Goal: Transaction & Acquisition: Obtain resource

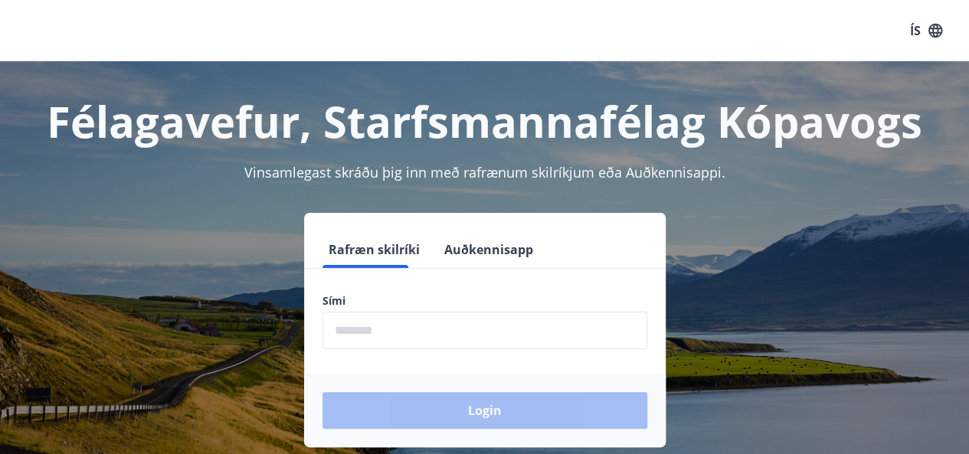
click at [467, 333] on input "phone" at bounding box center [485, 331] width 325 height 38
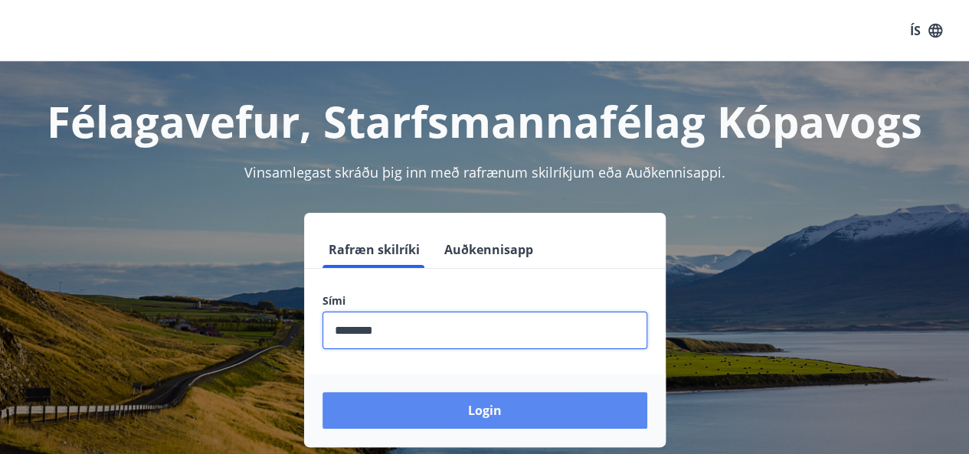
type input "********"
click at [529, 420] on button "Login" at bounding box center [485, 410] width 325 height 37
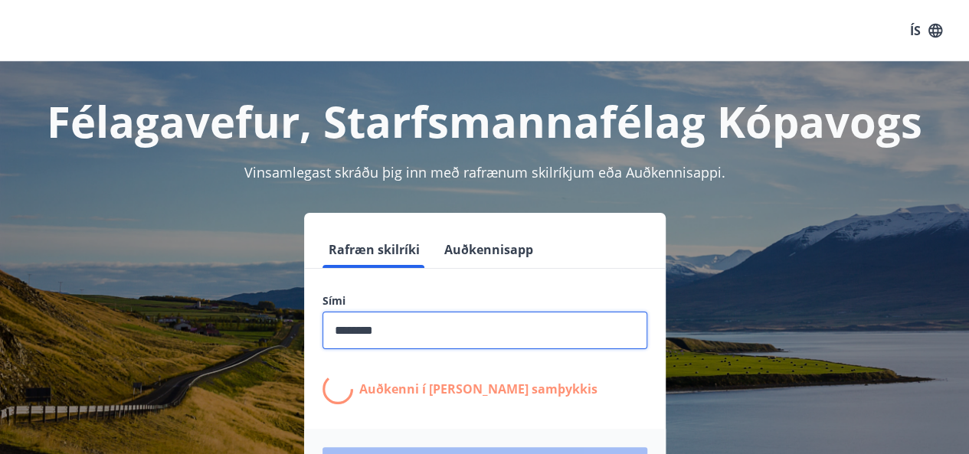
click at [432, 339] on input "phone" at bounding box center [485, 331] width 325 height 38
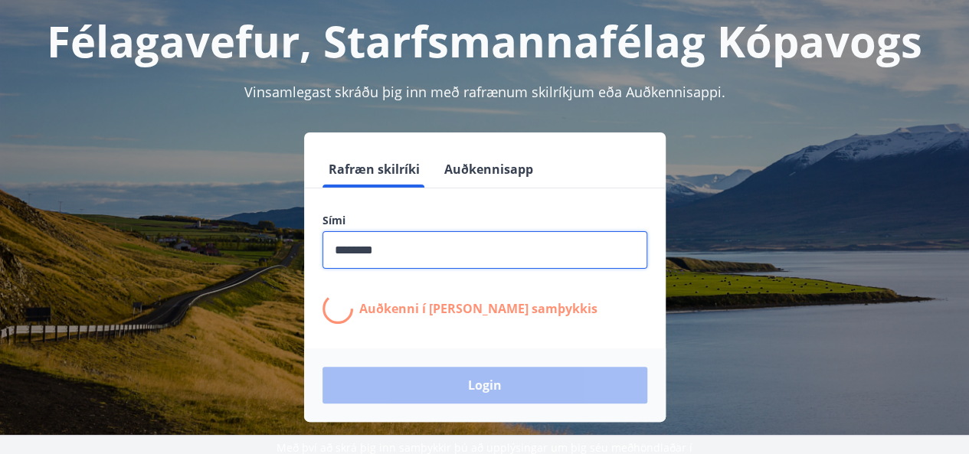
scroll to position [93, 0]
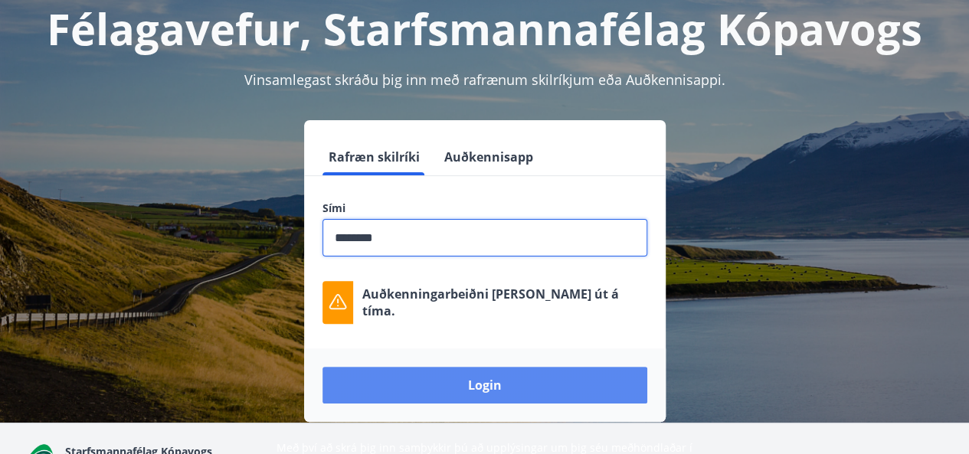
click at [477, 382] on button "Login" at bounding box center [485, 385] width 325 height 37
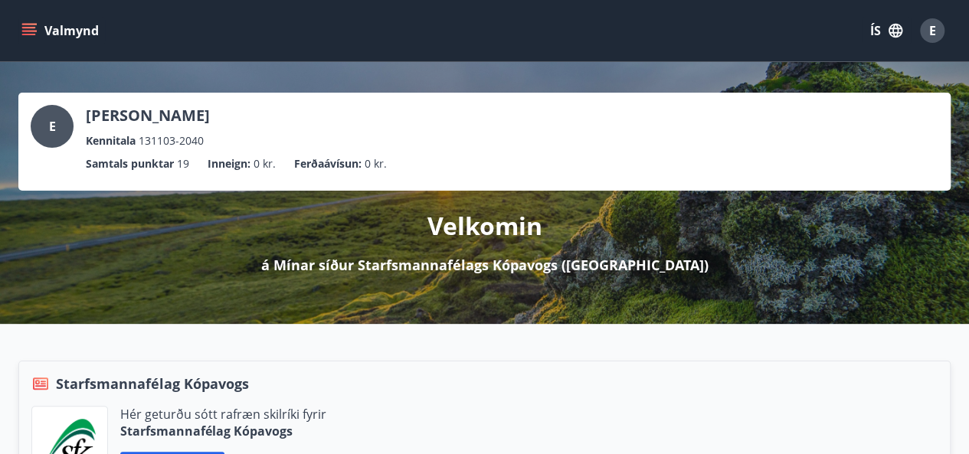
click at [26, 29] on icon "menu" at bounding box center [28, 30] width 15 height 15
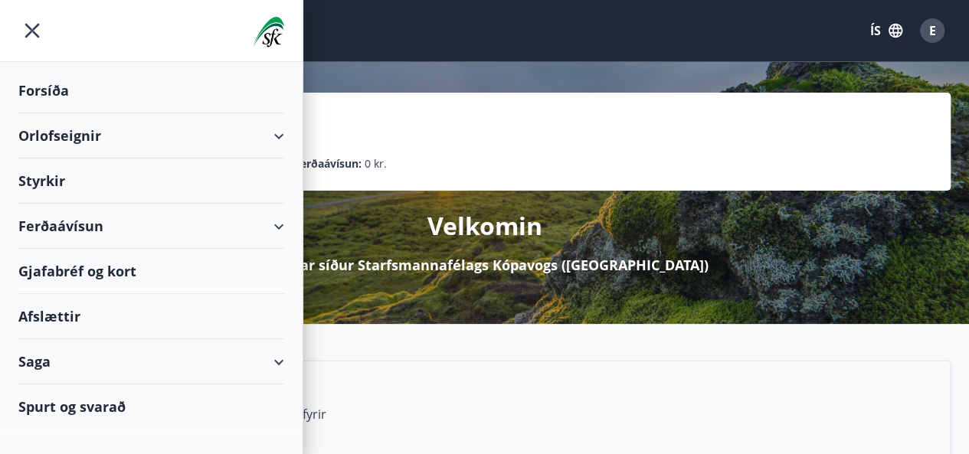
click at [66, 274] on div "Gjafabréf og kort" at bounding box center [151, 271] width 266 height 45
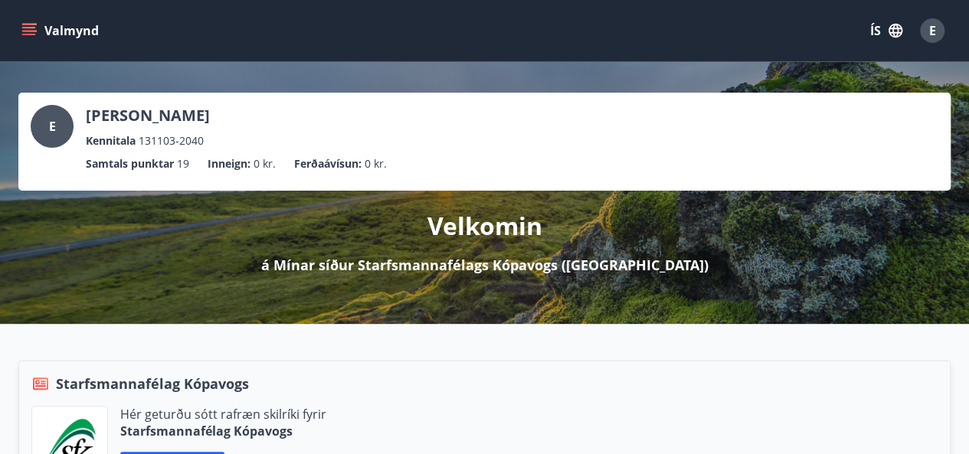
click at [939, 30] on div "E" at bounding box center [932, 30] width 25 height 25
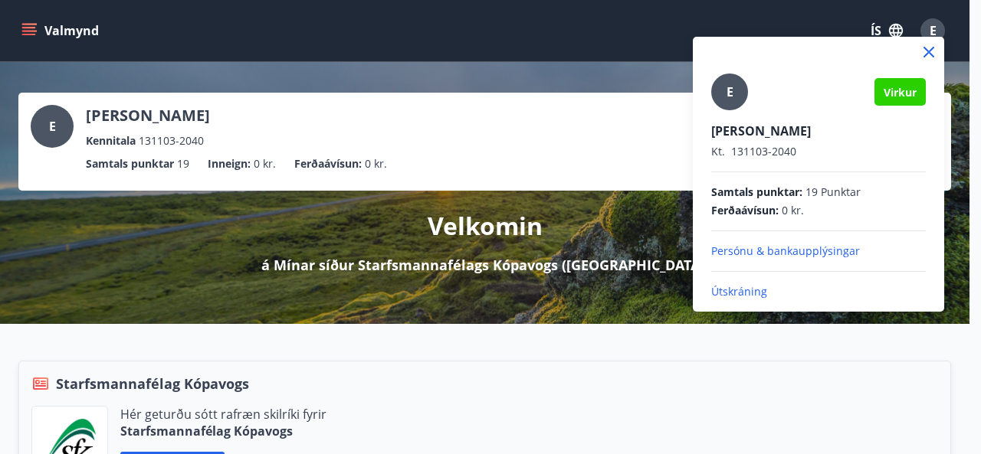
click at [733, 293] on p "Útskráning" at bounding box center [818, 291] width 215 height 15
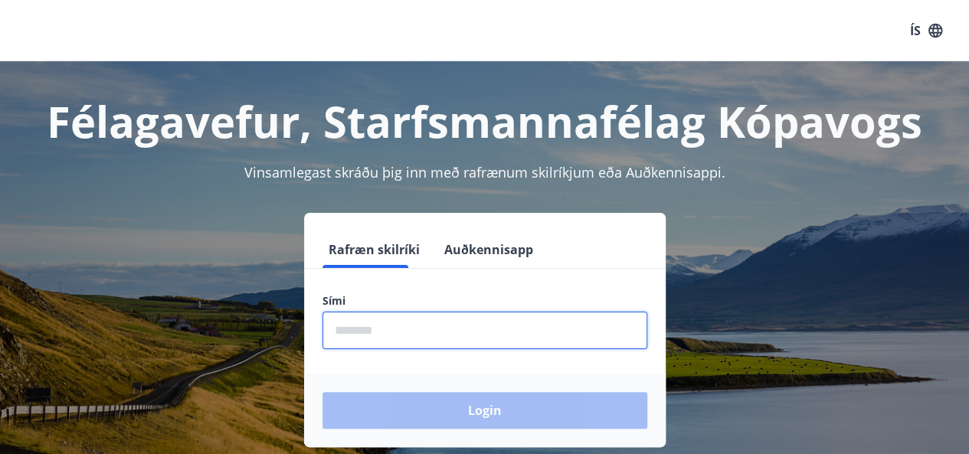
click at [500, 338] on input "phone" at bounding box center [485, 331] width 325 height 38
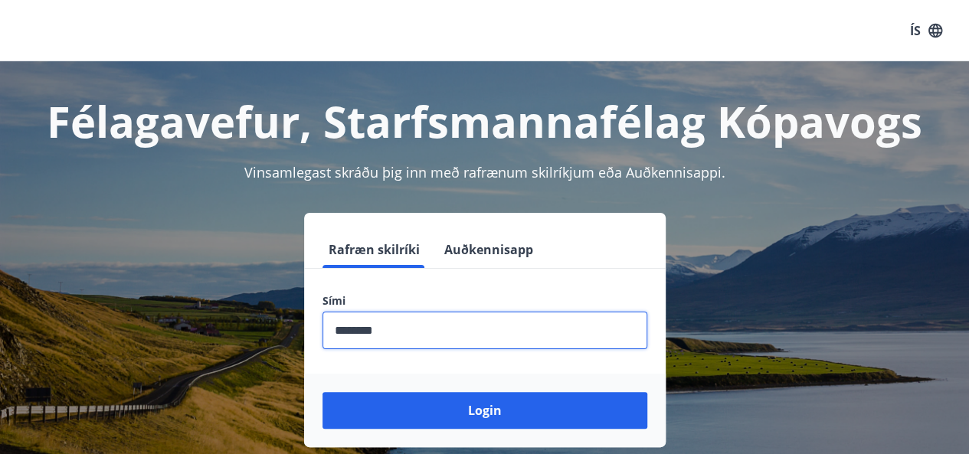
type input "********"
click at [323, 392] on button "Login" at bounding box center [485, 410] width 325 height 37
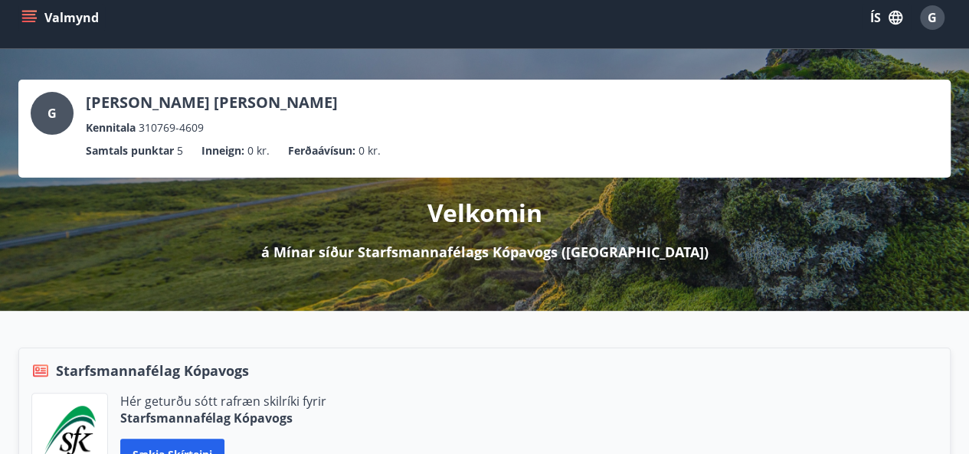
scroll to position [9, 0]
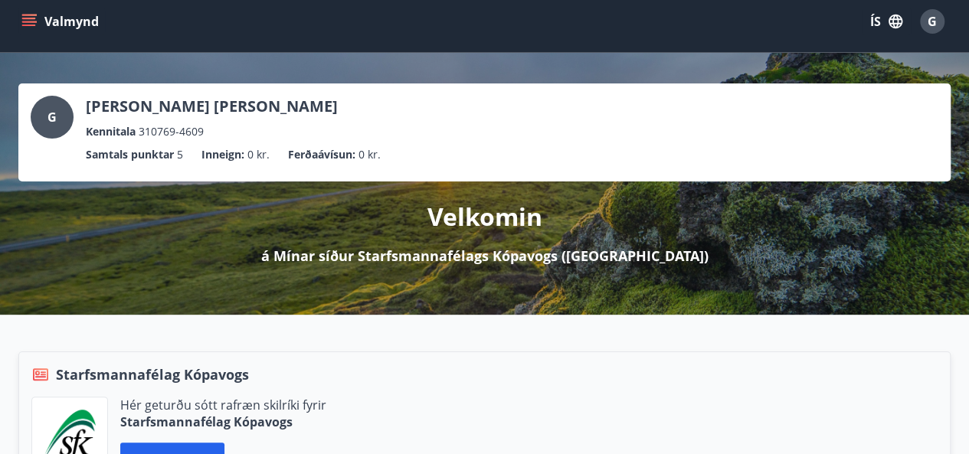
click at [28, 21] on icon "menu" at bounding box center [30, 22] width 17 height 2
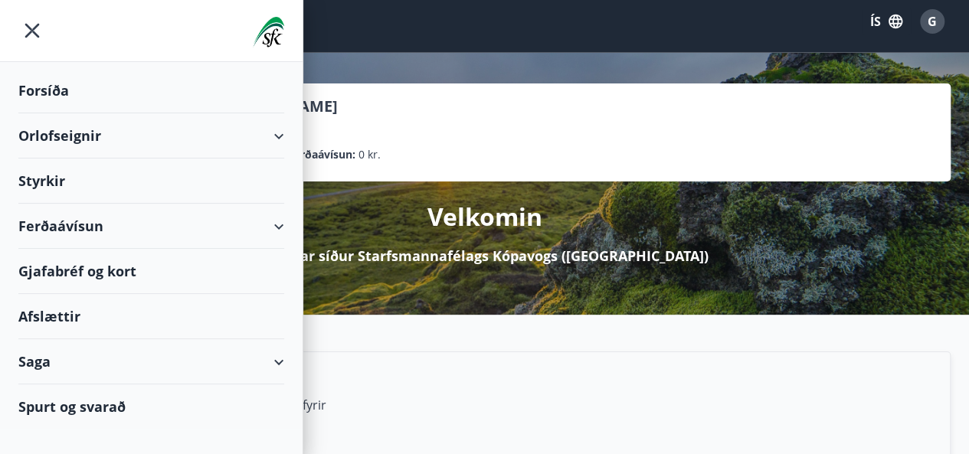
click at [63, 271] on div "Gjafabréf og kort" at bounding box center [151, 271] width 266 height 45
